Goal: Information Seeking & Learning: Understand process/instructions

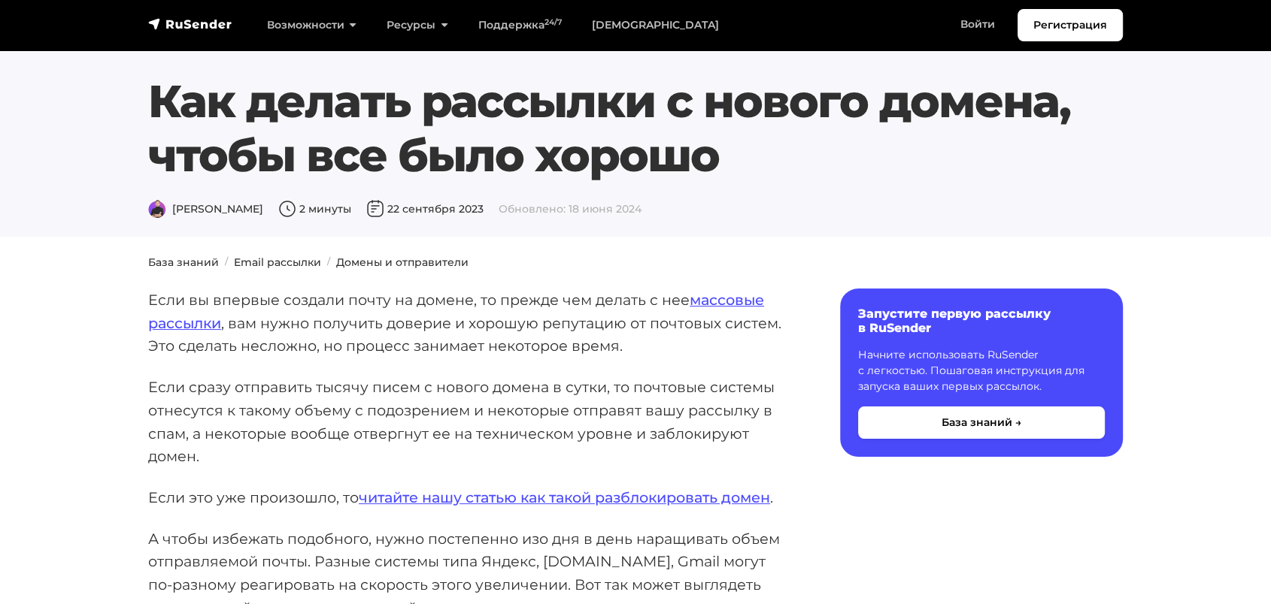
click at [789, 150] on h1 "Как делать рассылки с нового домена, чтобы все было хорошо" at bounding box center [635, 128] width 974 height 108
drag, startPoint x: 788, startPoint y: 150, endPoint x: 776, endPoint y: 150, distance: 12.0
click at [788, 150] on h1 "Как делать рассылки с нового домена, чтобы все было хорошо" at bounding box center [635, 128] width 974 height 108
drag, startPoint x: 752, startPoint y: 148, endPoint x: 246, endPoint y: 116, distance: 507.0
click at [114, 101] on section "Как делать рассылки с нового домена, чтобы все было хорошо [PERSON_NAME] 2 мину…" at bounding box center [635, 118] width 1271 height 237
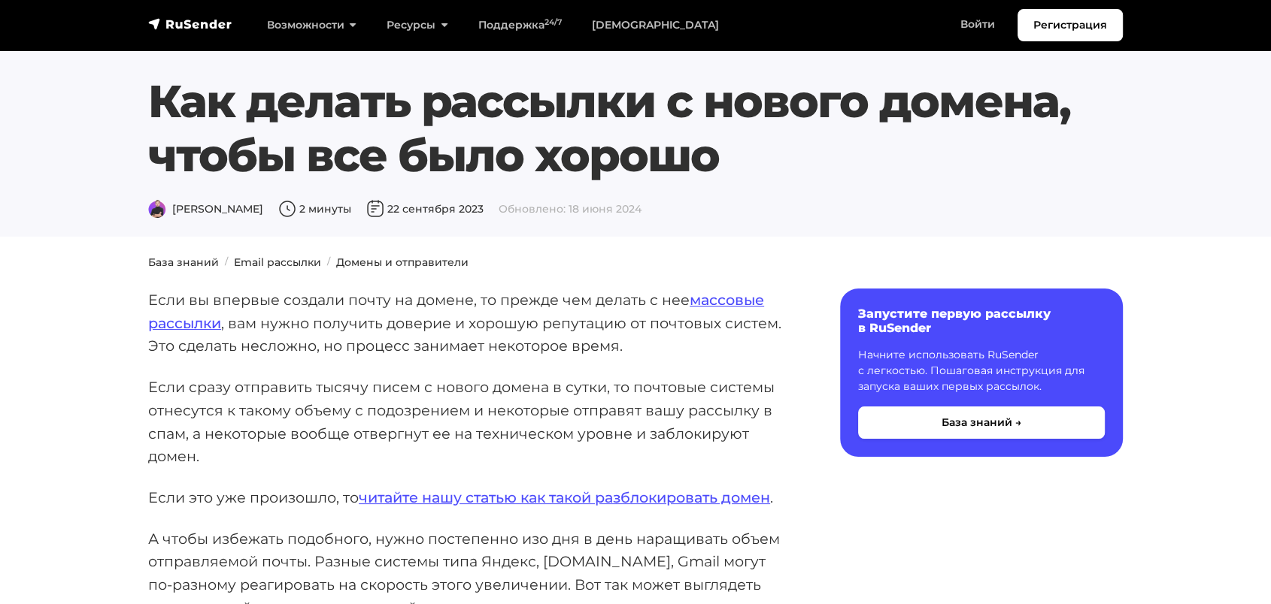
copy h1 "Как делать рассылки с нового домена, чтобы все было хорошо"
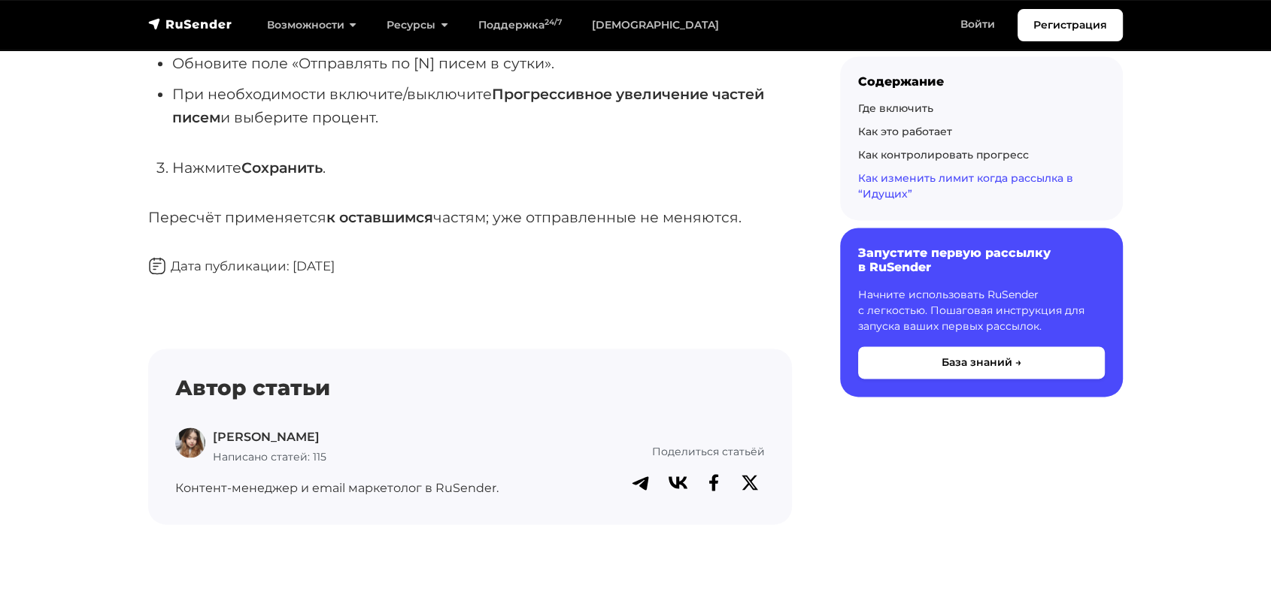
scroll to position [1838, 0]
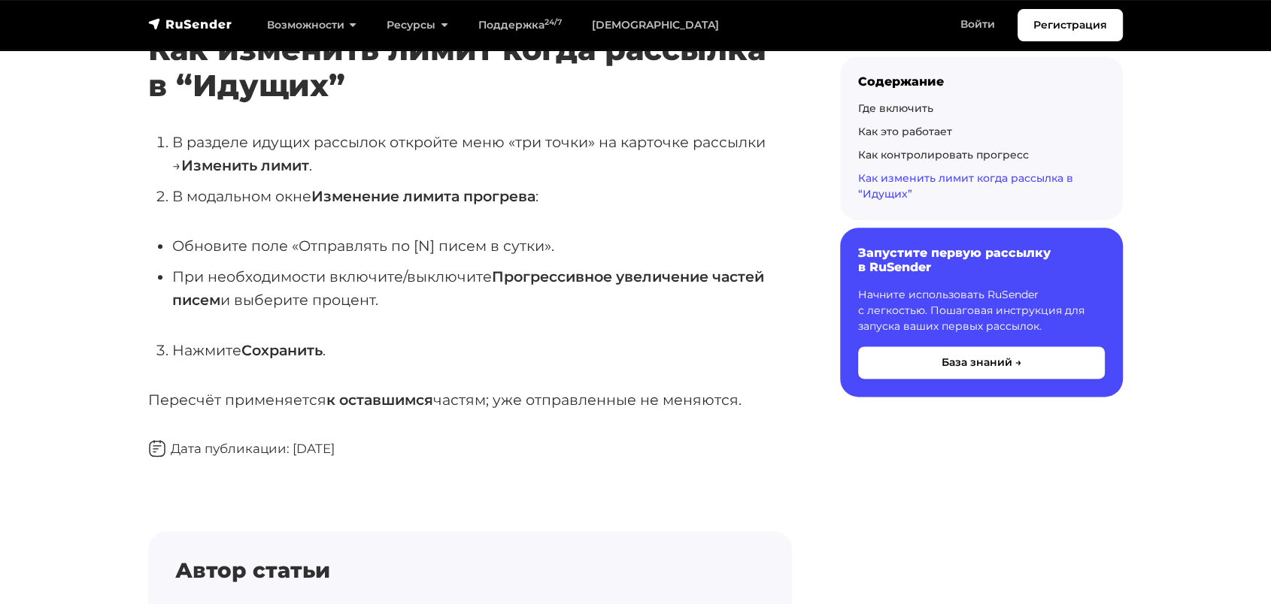
drag, startPoint x: 568, startPoint y: 151, endPoint x: 589, endPoint y: 180, distance: 36.1
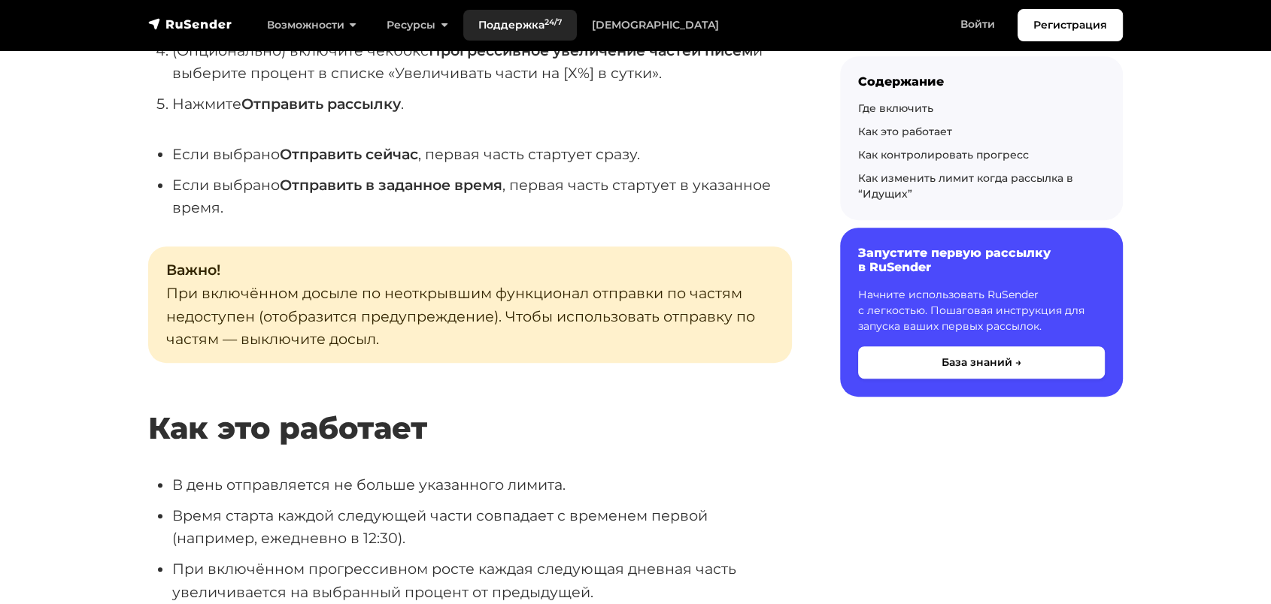
scroll to position [0, 0]
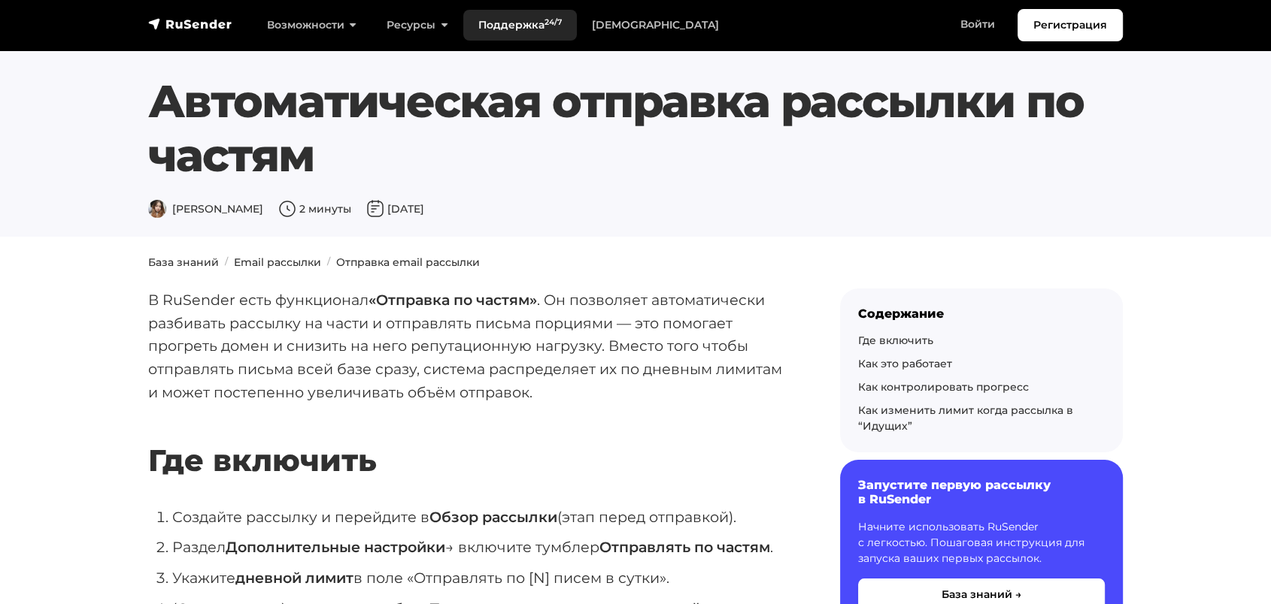
drag, startPoint x: 669, startPoint y: 398, endPoint x: 543, endPoint y: 14, distance: 404.4
